Goal: Task Accomplishment & Management: Use online tool/utility

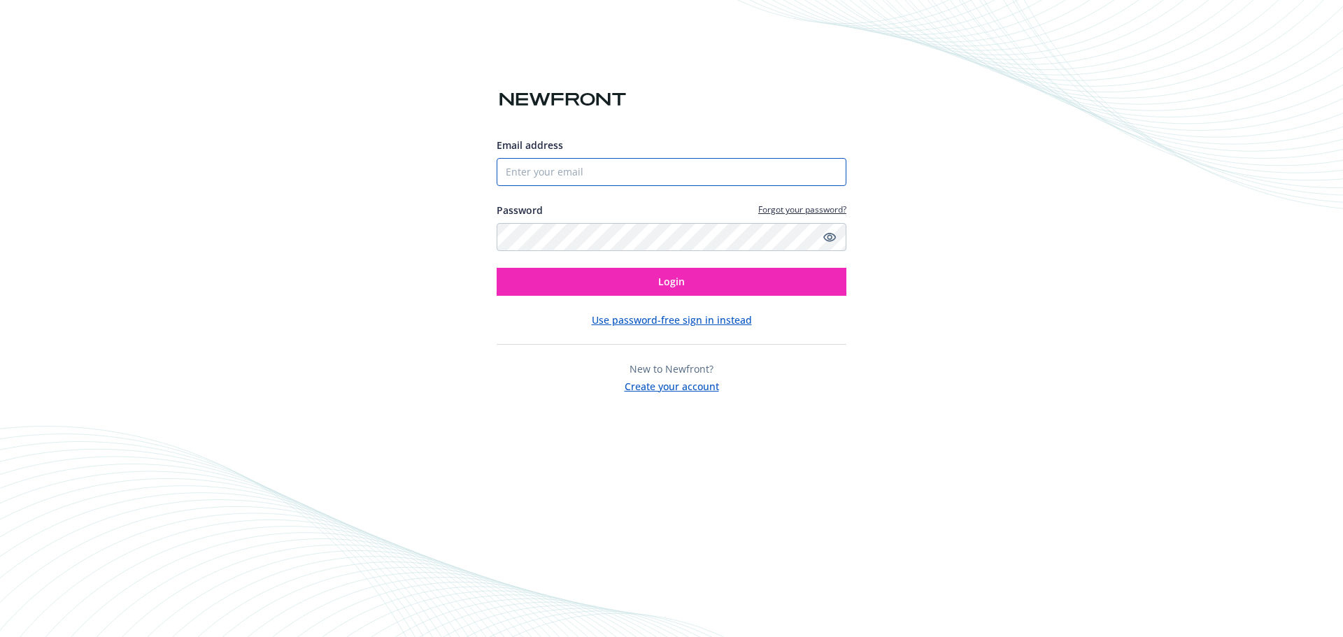
click at [562, 178] on input "Email address" at bounding box center [672, 172] width 350 height 28
type input "[EMAIL_ADDRESS][PERSON_NAME][DOMAIN_NAME]"
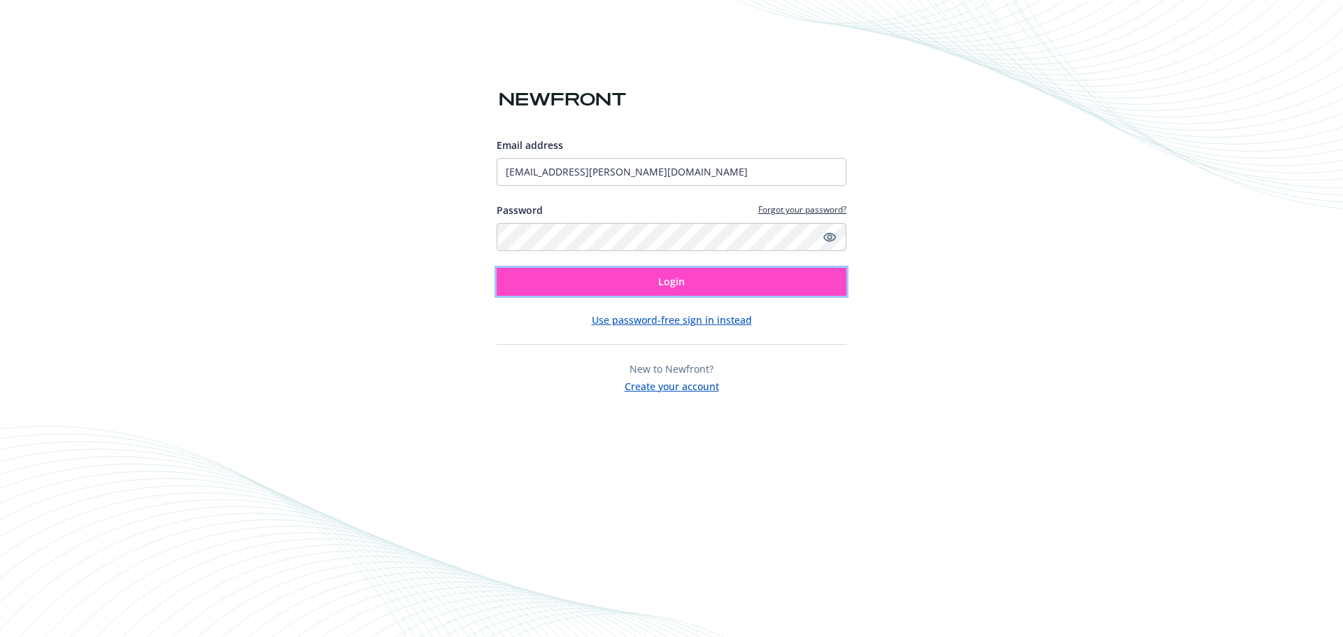
click at [680, 292] on button "Login" at bounding box center [672, 282] width 350 height 28
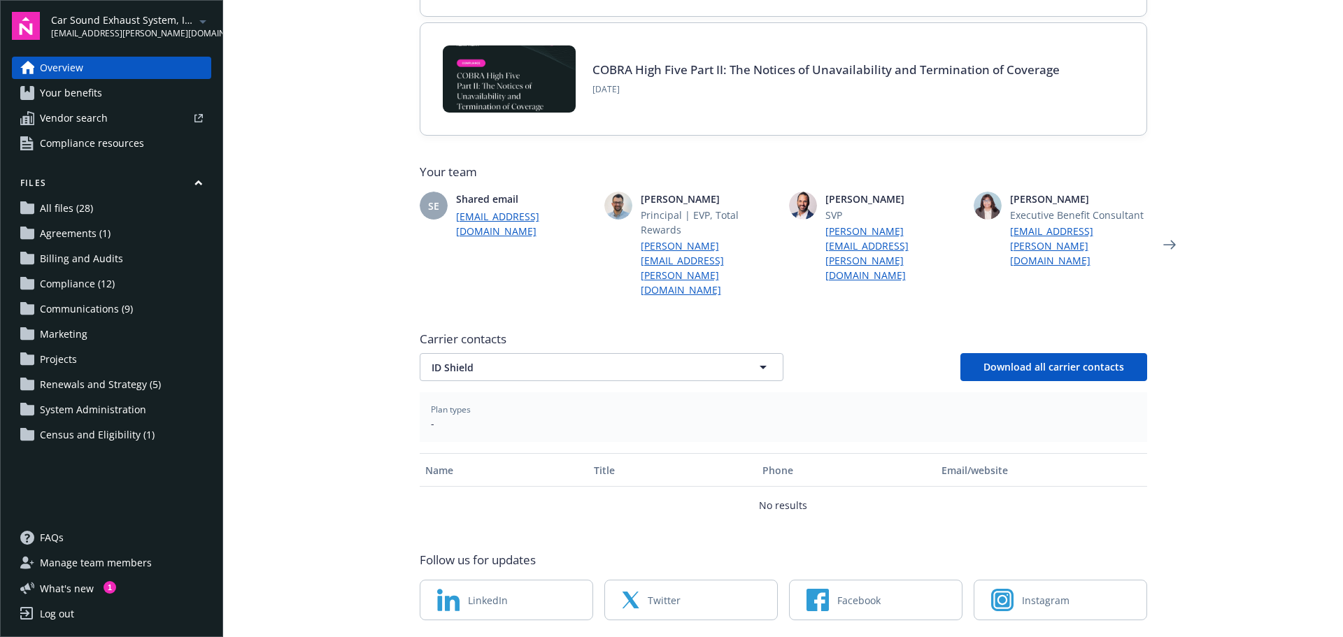
scroll to position [254, 0]
click at [761, 358] on icon "button" at bounding box center [763, 366] width 17 height 17
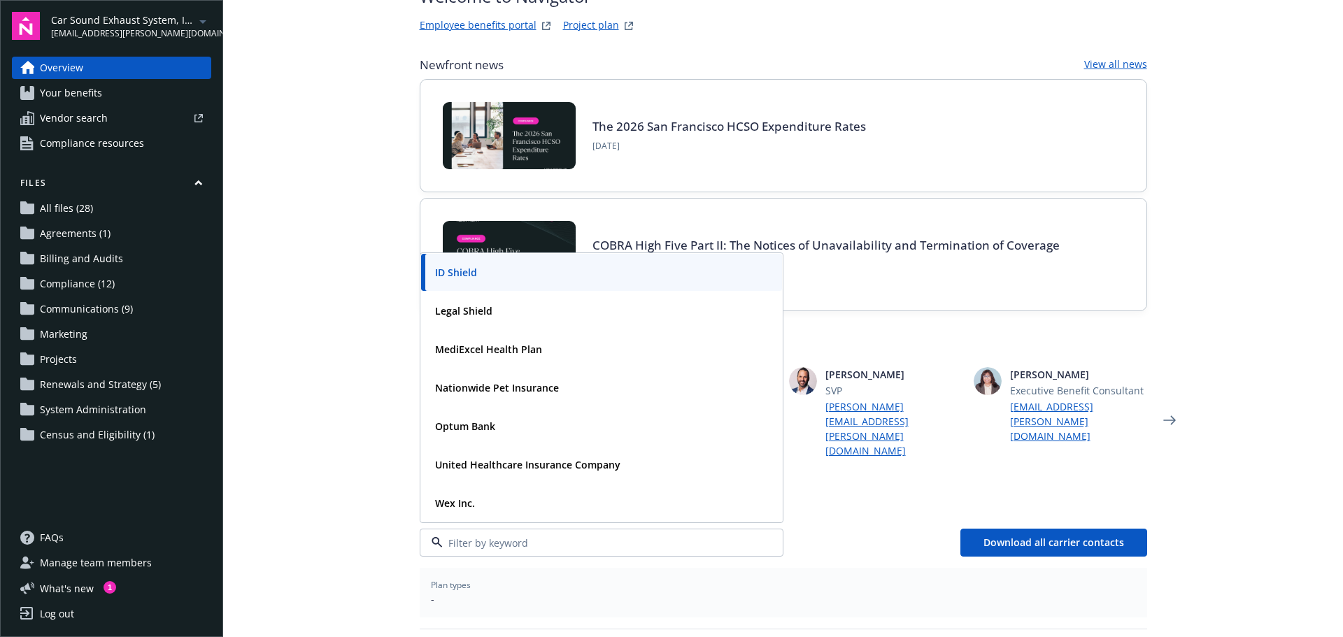
scroll to position [0, 0]
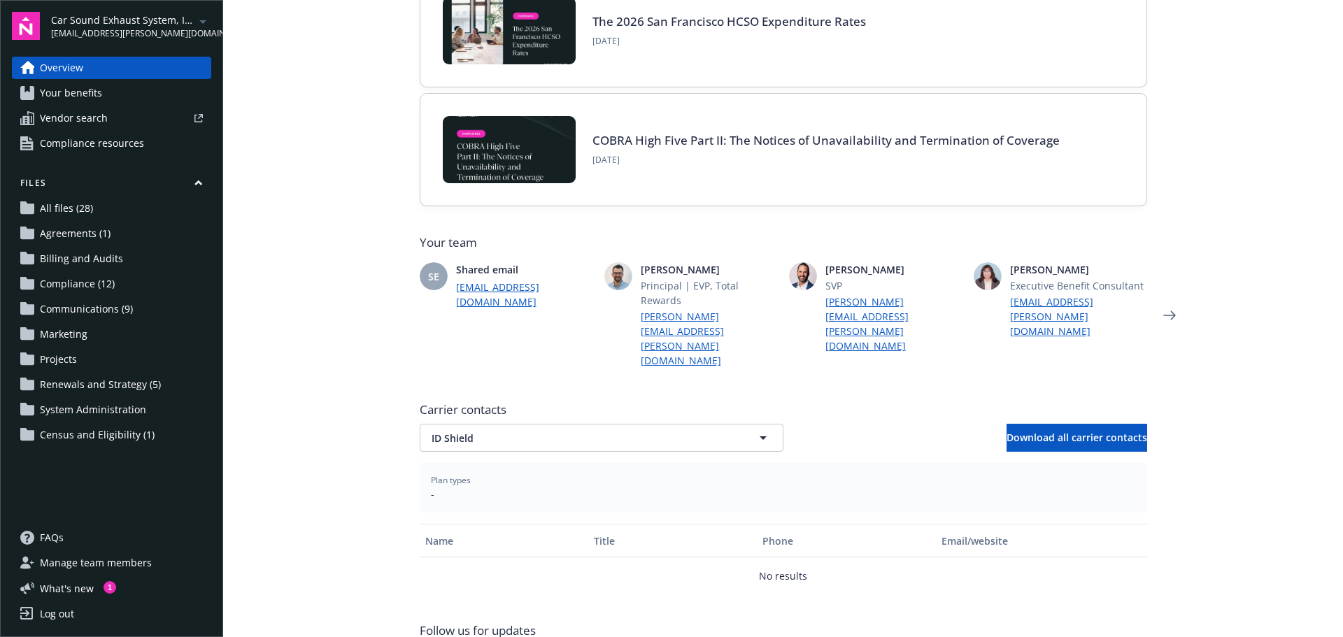
scroll to position [225, 0]
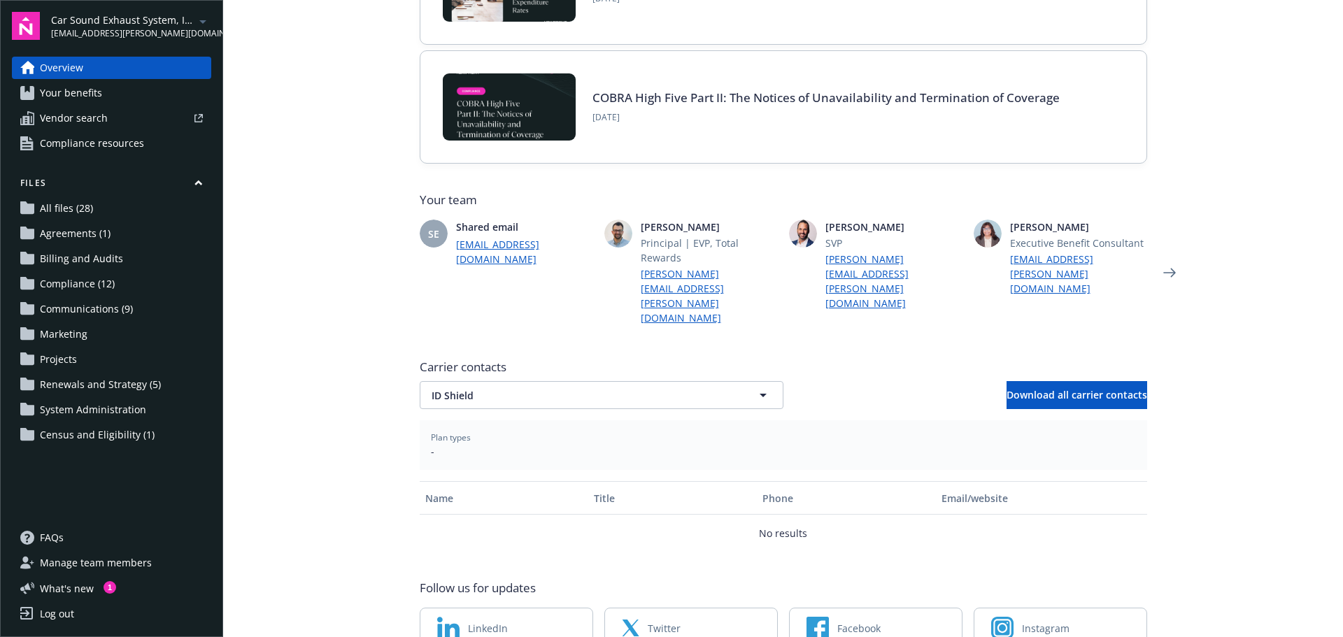
drag, startPoint x: 1240, startPoint y: 138, endPoint x: 1250, endPoint y: 138, distance: 10.5
click at [1240, 138] on main "Welcome to Navigator Employee benefits portal Project plan Newfront news View a…" at bounding box center [783, 318] width 1120 height 637
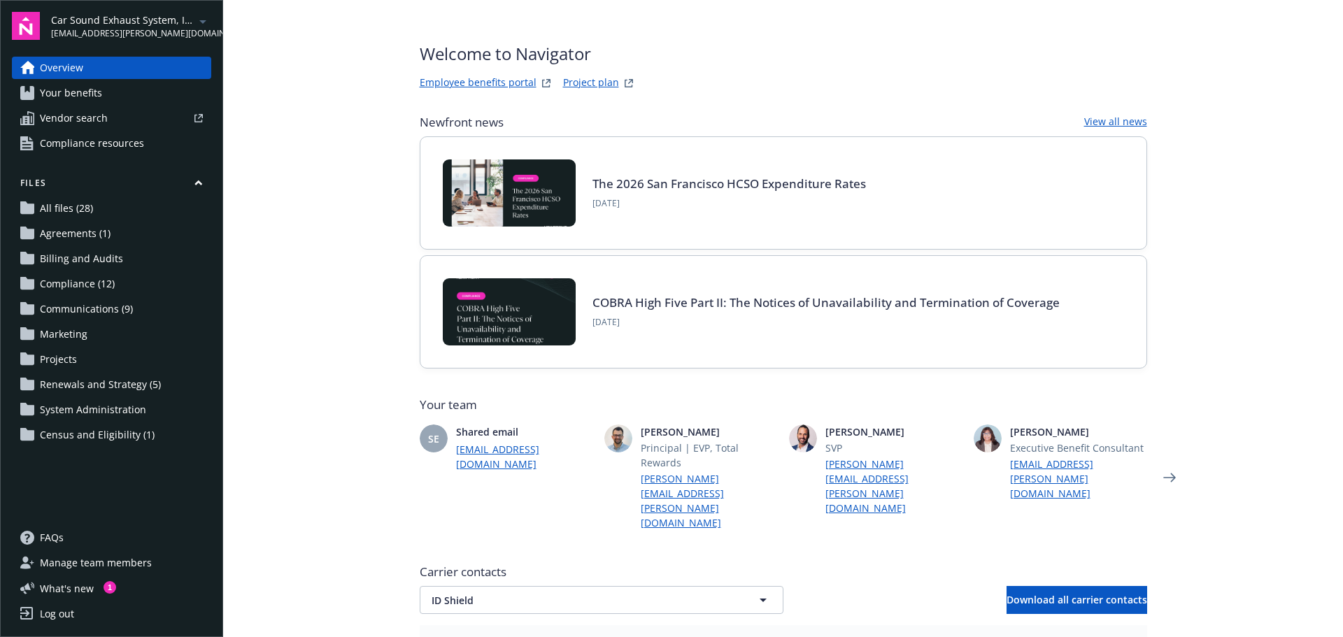
scroll to position [0, 0]
